Goal: Task Accomplishment & Management: Manage account settings

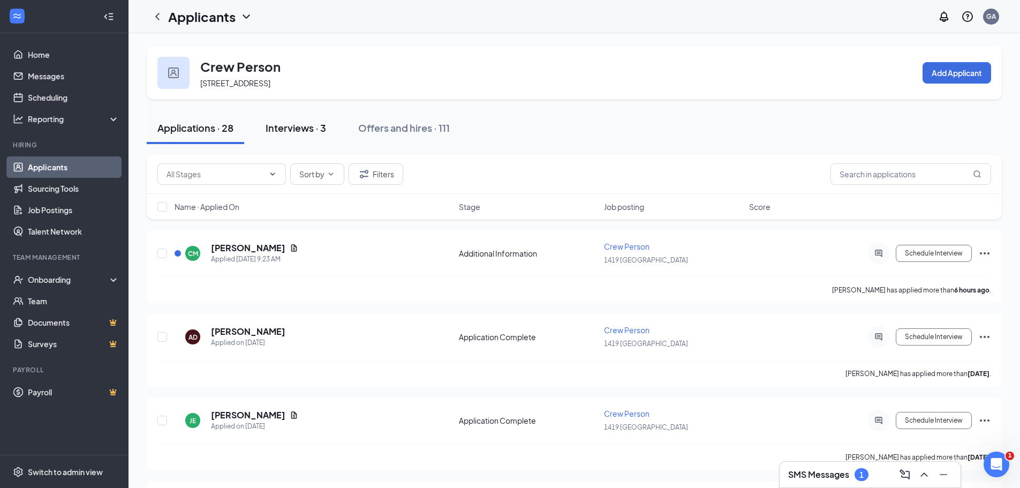
click at [303, 132] on div "Interviews · 3" at bounding box center [295, 127] width 60 height 13
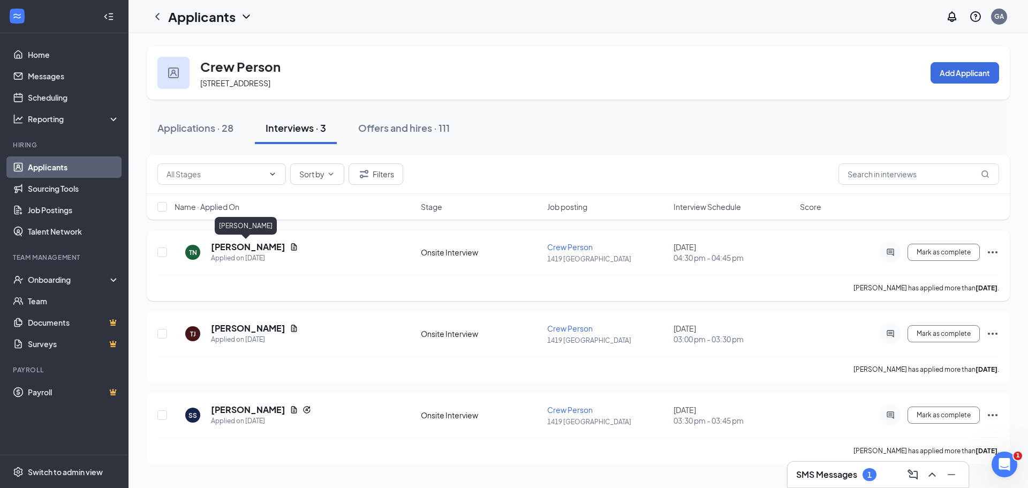
click at [268, 247] on h5 "[PERSON_NAME]" at bounding box center [248, 247] width 74 height 12
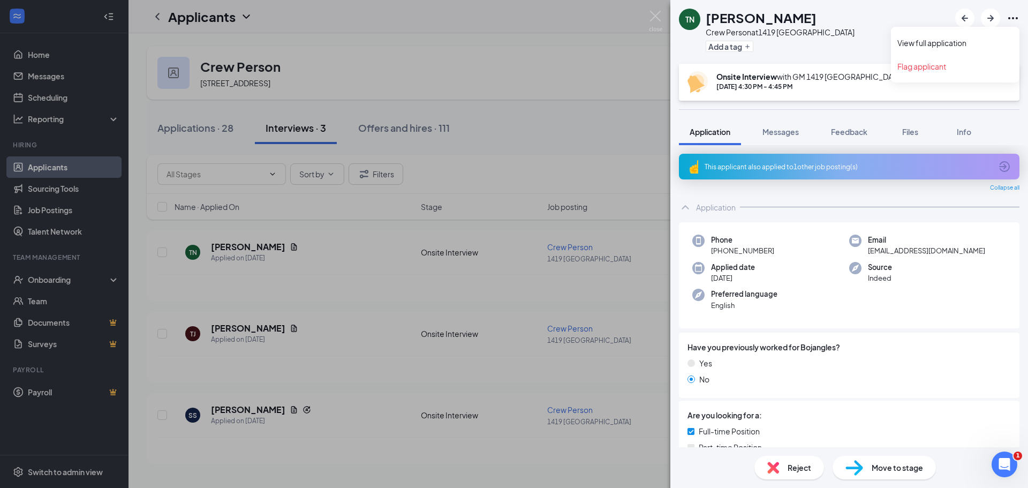
click at [1014, 21] on icon "Ellipses" at bounding box center [1012, 18] width 13 height 13
click at [975, 44] on link "View full application" at bounding box center [955, 42] width 116 height 11
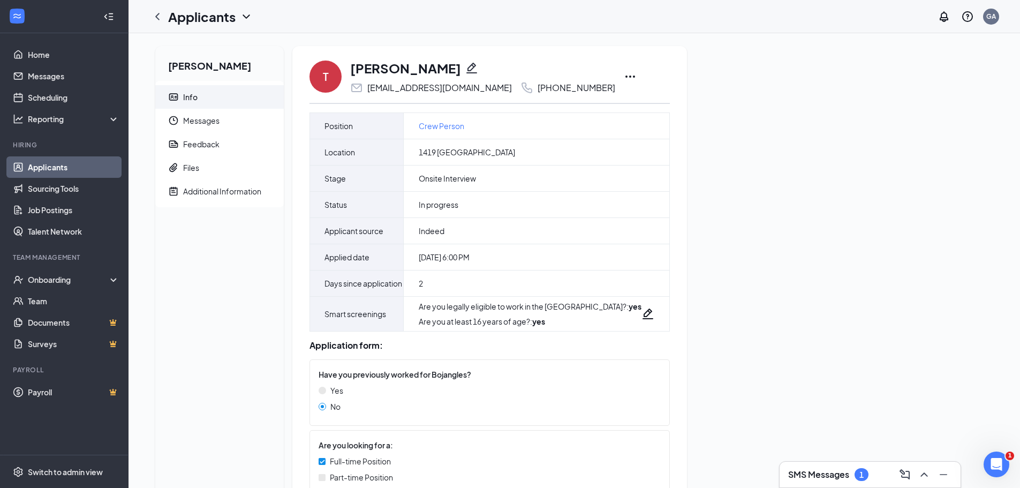
click at [625, 76] on icon "Ellipses" at bounding box center [630, 76] width 10 height 2
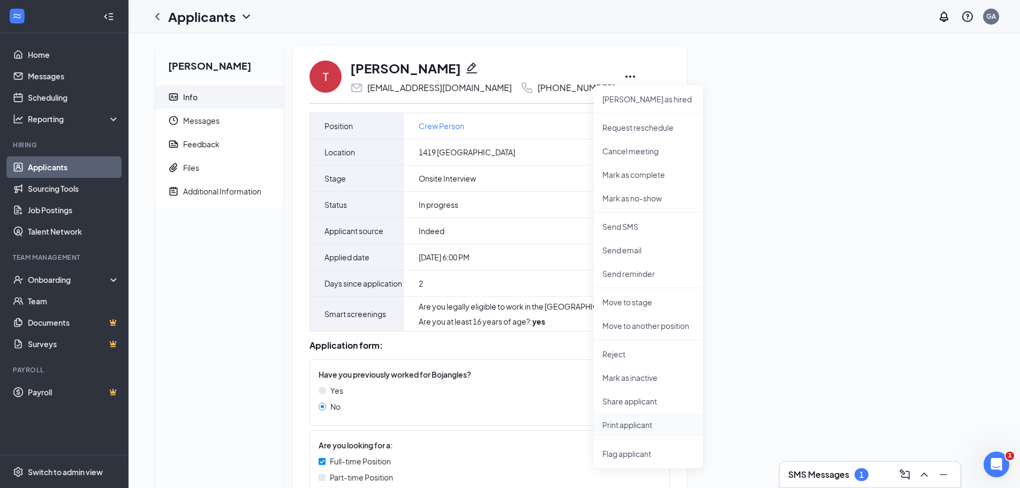
click at [644, 419] on li "Print applicant" at bounding box center [648, 425] width 109 height 24
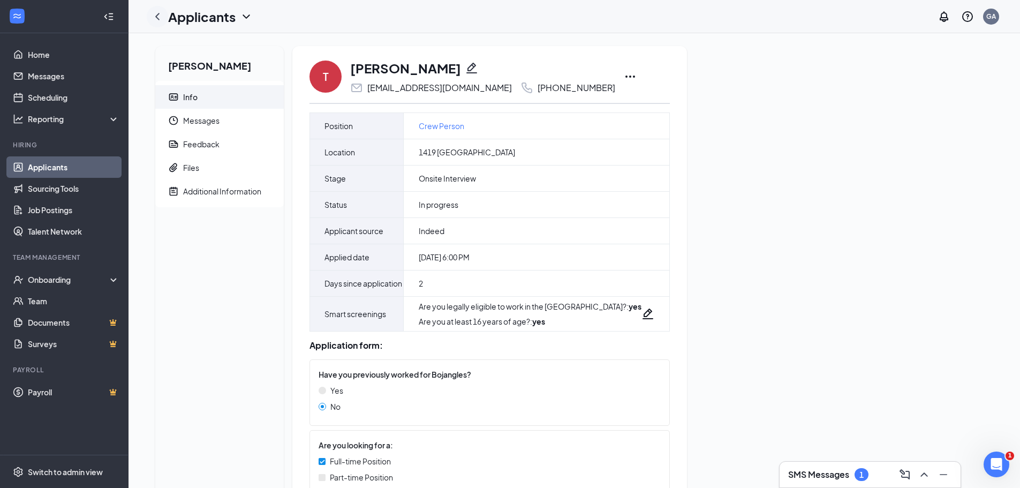
click at [160, 20] on icon "ChevronLeft" at bounding box center [157, 16] width 13 height 13
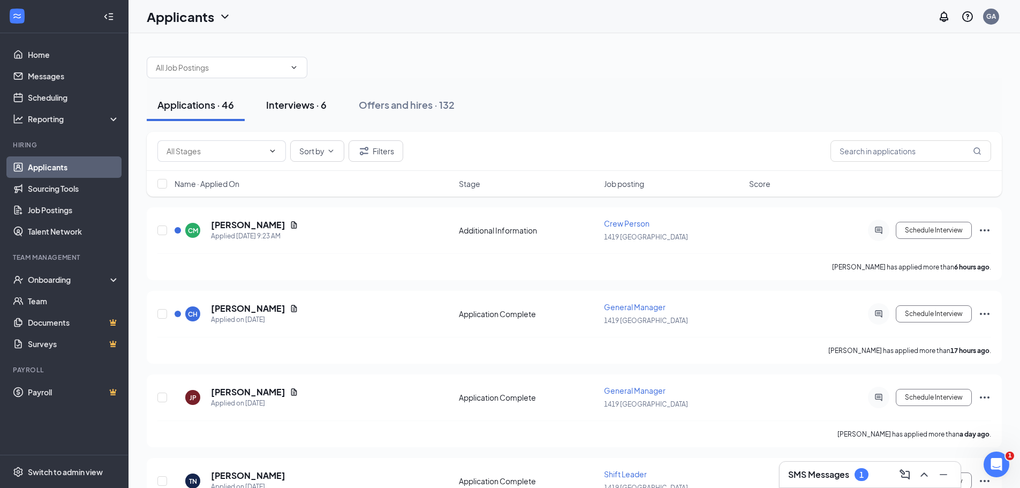
click at [306, 104] on div "Interviews · 6" at bounding box center [296, 104] width 60 height 13
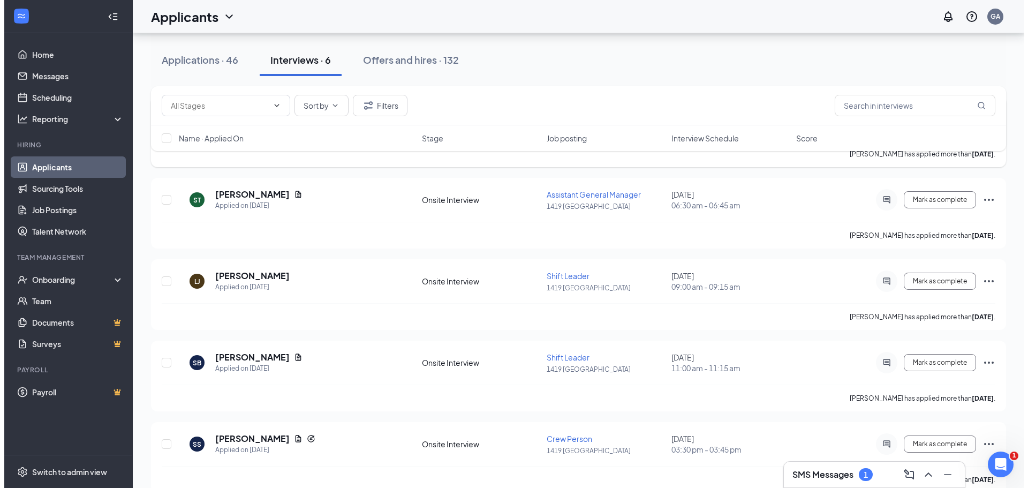
scroll to position [210, 0]
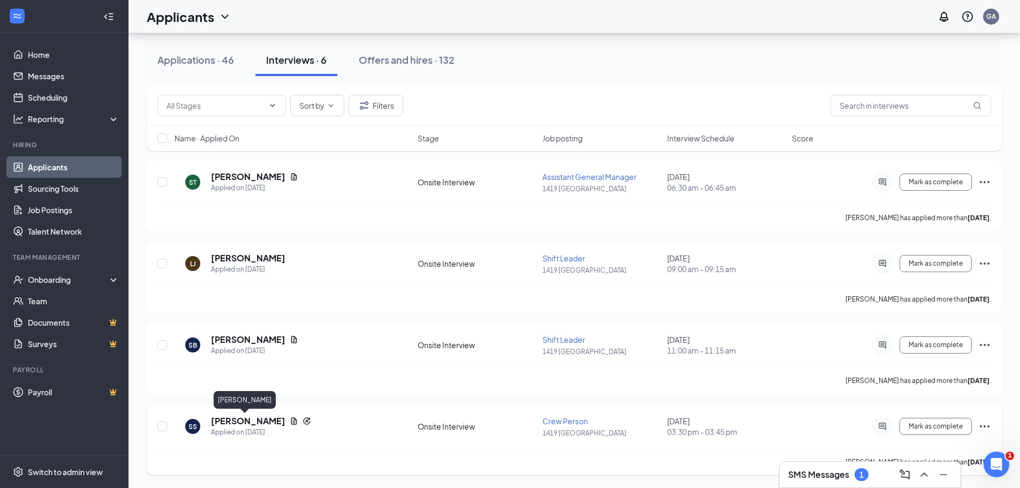
click at [242, 419] on h5 "[PERSON_NAME]" at bounding box center [248, 421] width 74 height 12
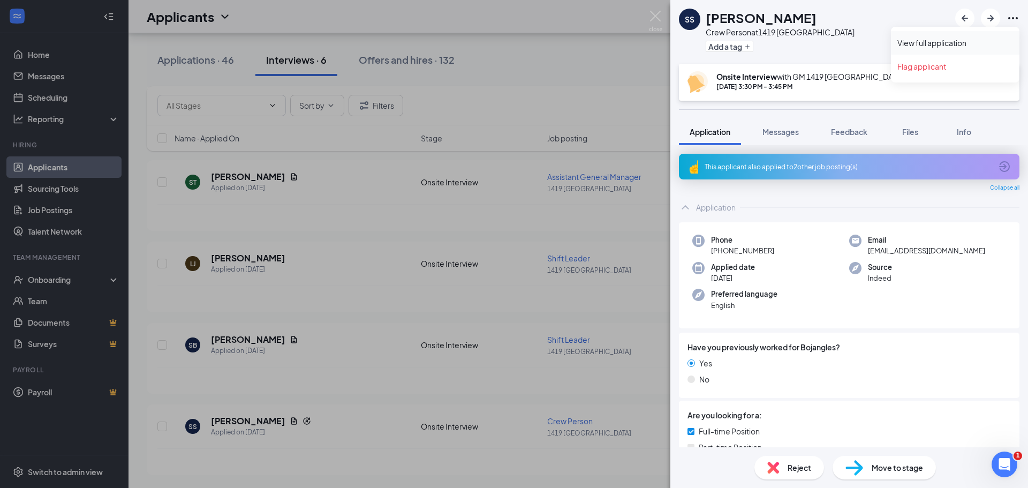
click at [967, 43] on link "View full application" at bounding box center [955, 42] width 116 height 11
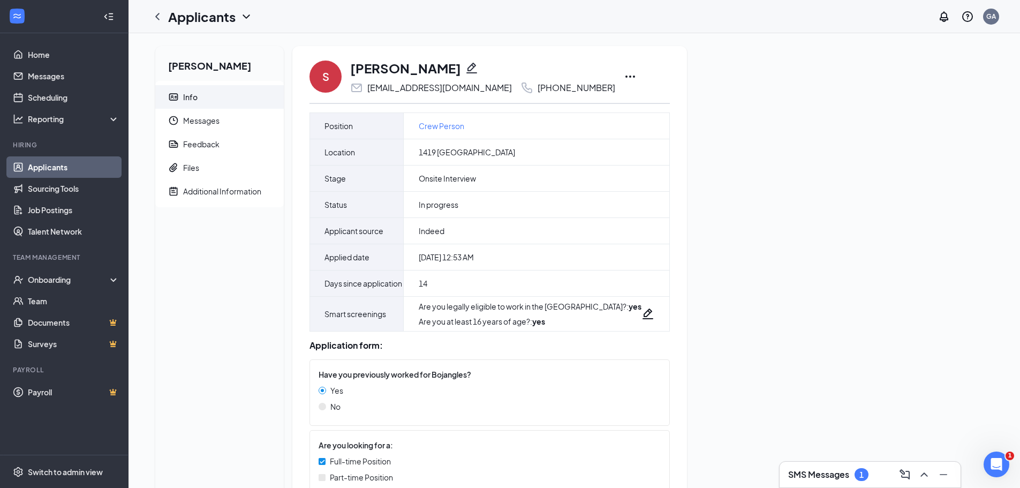
click at [624, 75] on icon "Ellipses" at bounding box center [630, 76] width 13 height 13
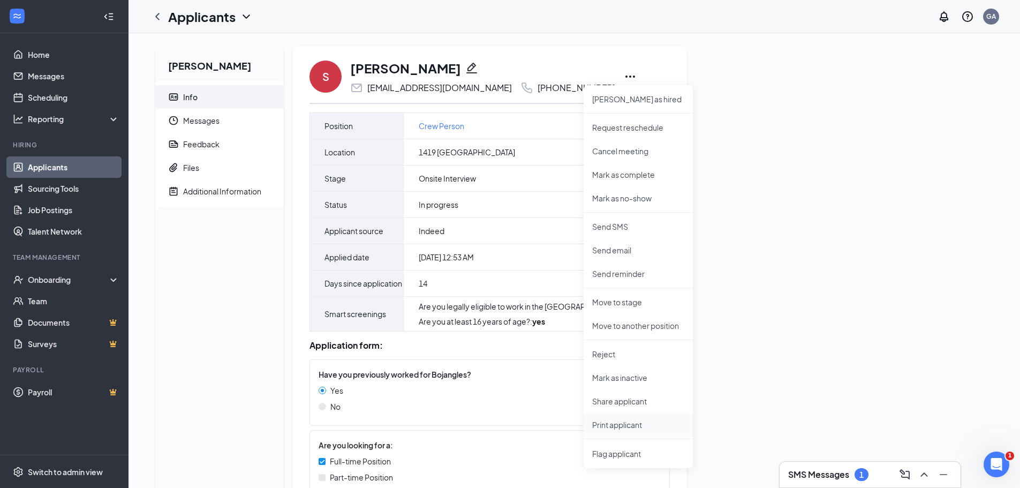
click at [626, 425] on p "Print applicant" at bounding box center [638, 424] width 92 height 11
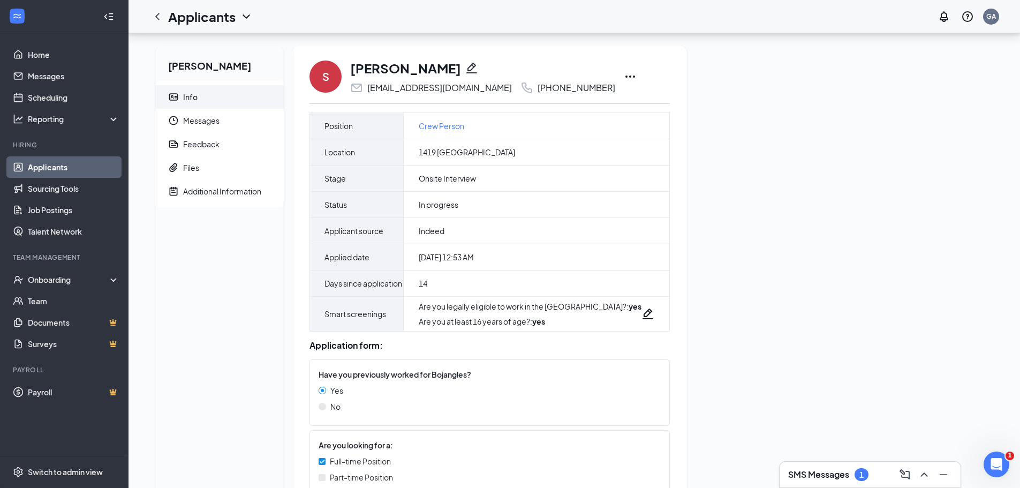
scroll to position [163, 0]
